Goal: Find specific page/section: Find specific page/section

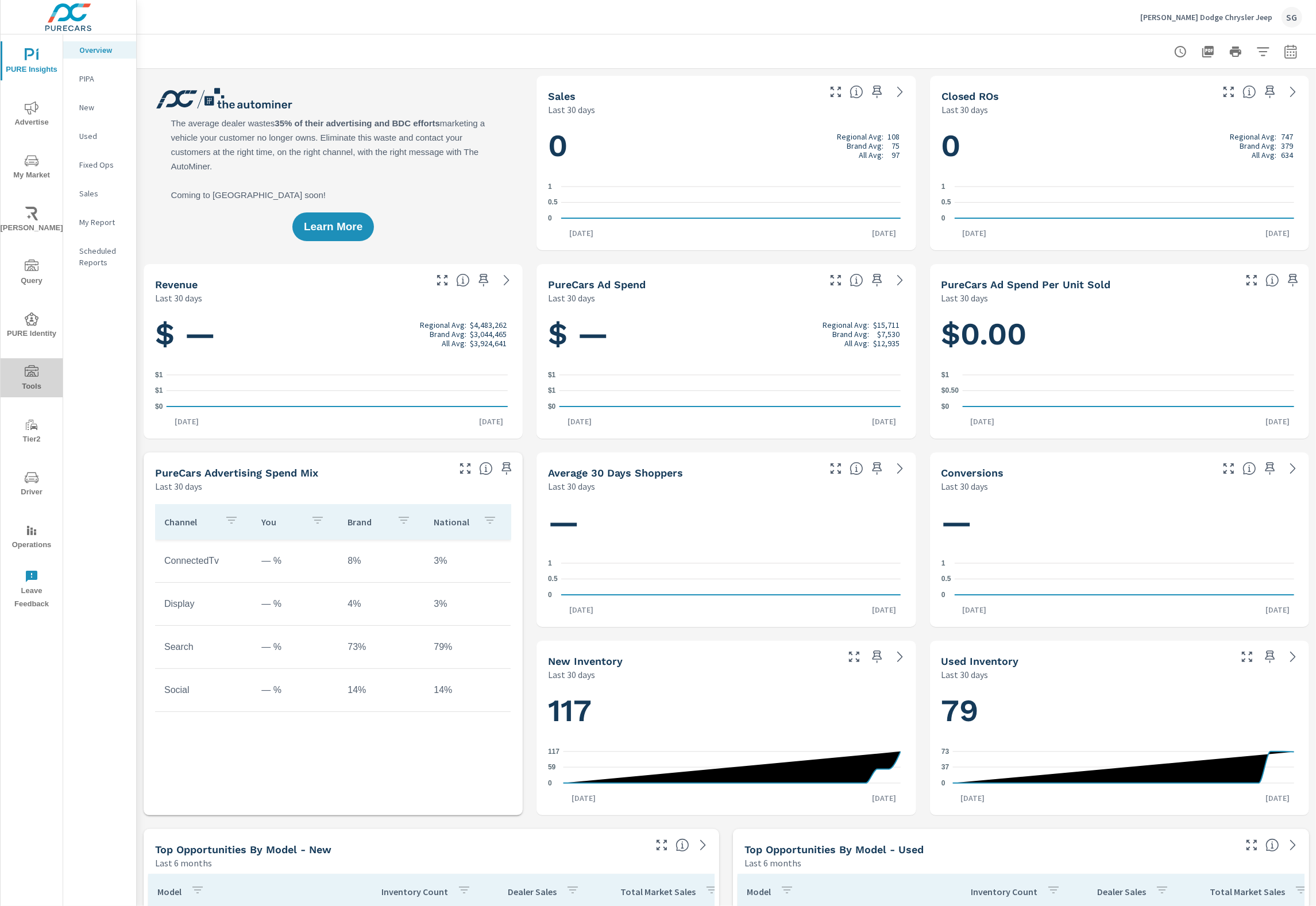
click at [27, 368] on icon "nav menu" at bounding box center [31, 372] width 14 height 14
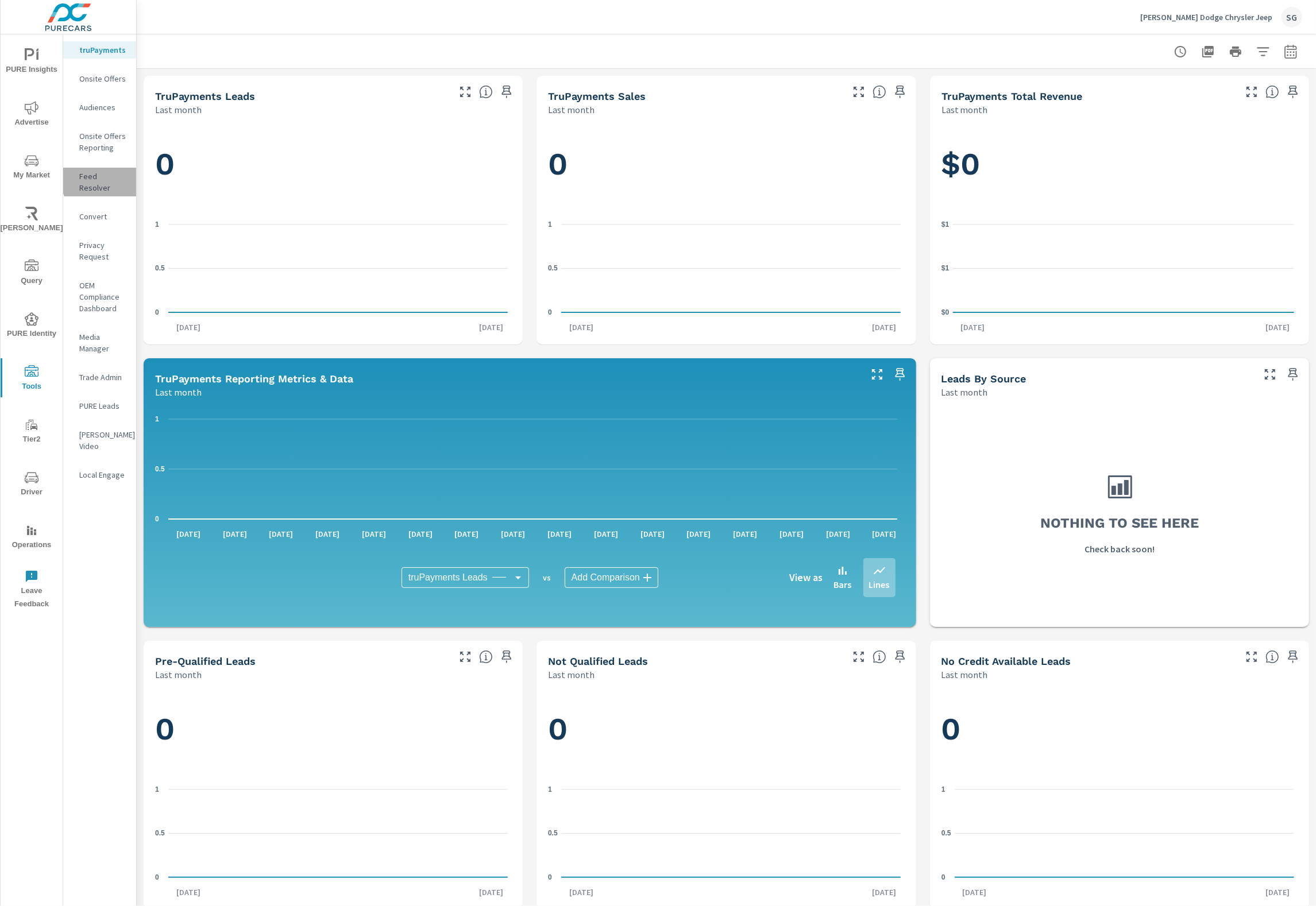
click at [107, 179] on p "Feed Resolver" at bounding box center [103, 182] width 48 height 23
